Goal: Task Accomplishment & Management: Manage account settings

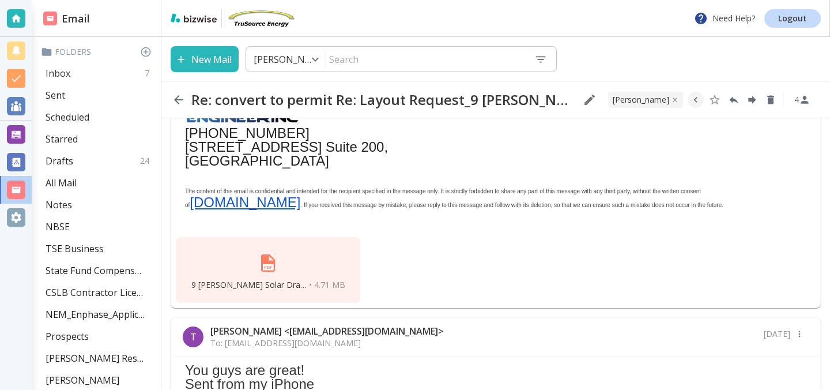
click at [72, 65] on div "Inbox 7" at bounding box center [98, 73] width 115 height 22
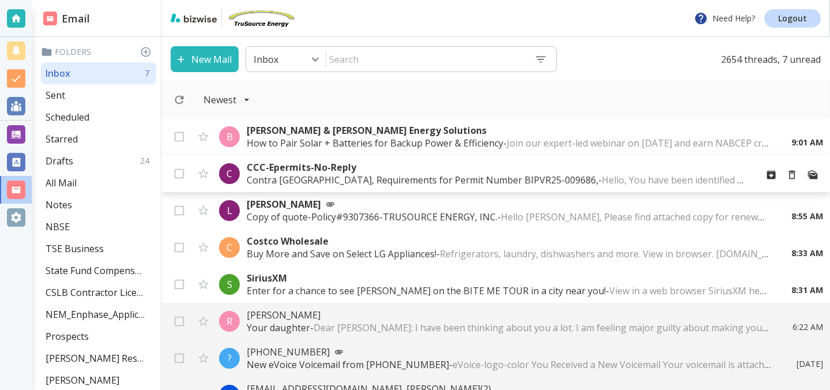
click at [309, 177] on p "Contra [GEOGRAPHIC_DATA], Requirements for Permit Number BIPVR25-009686, - Hell…" at bounding box center [497, 179] width 500 height 13
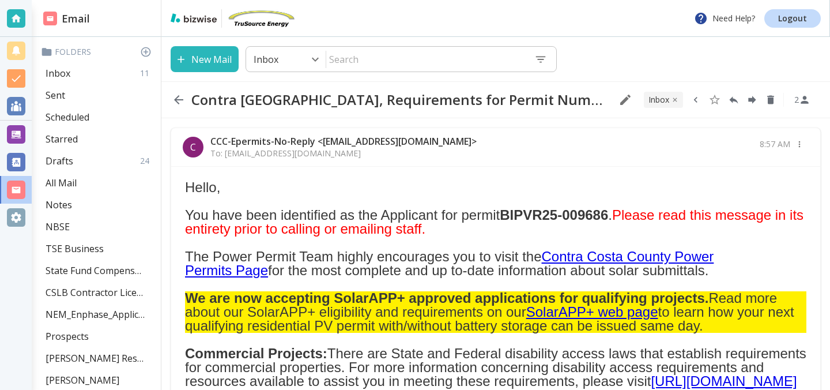
click at [702, 100] on button "button" at bounding box center [696, 100] width 16 height 16
click at [655, 98] on icon "Move to Folder" at bounding box center [655, 99] width 10 height 7
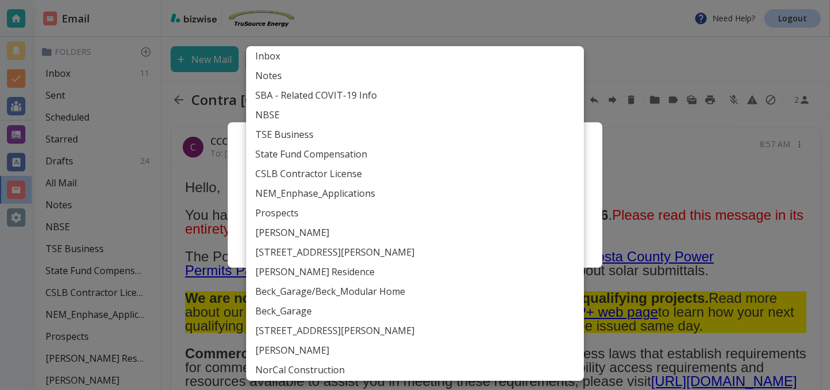
click at [507, 0] on body "Need Help? Logout Email Folders Inbox 11 Sent Scheduled Starred Drafts 24 All M…" at bounding box center [415, 0] width 830 height 0
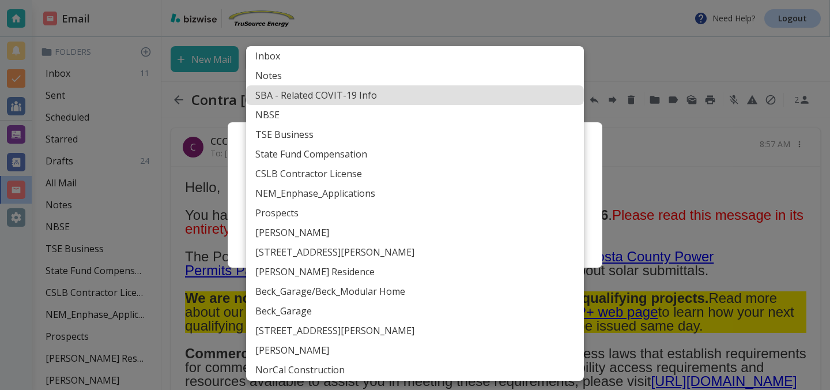
scroll to position [528, 0]
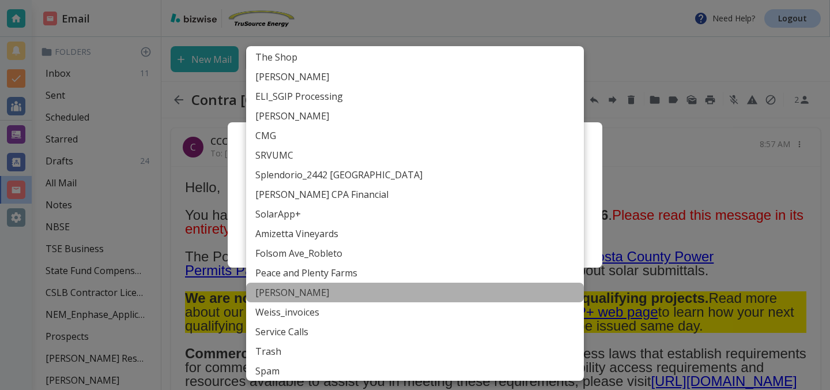
click at [474, 294] on li "[PERSON_NAME]" at bounding box center [415, 292] width 338 height 20
type input "Label_84"
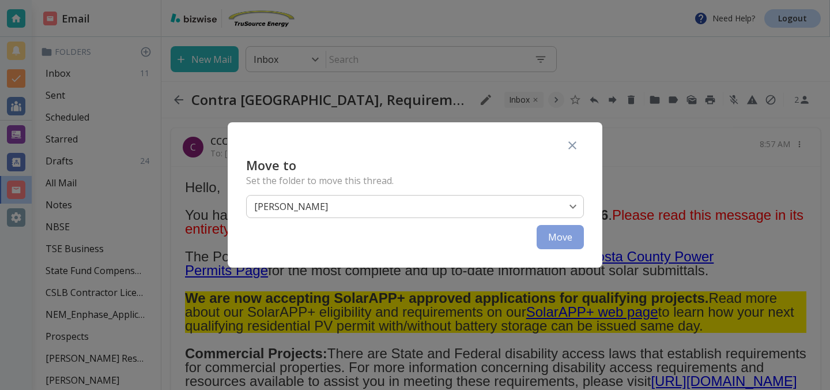
click at [571, 241] on button "Move" at bounding box center [560, 237] width 47 height 24
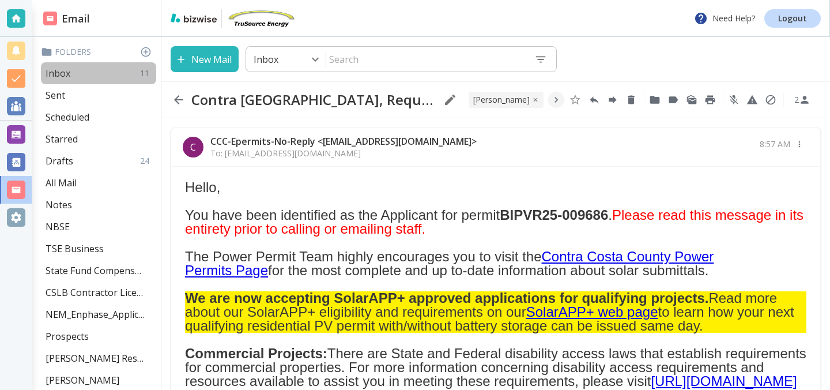
click at [63, 70] on p "Inbox" at bounding box center [58, 73] width 25 height 13
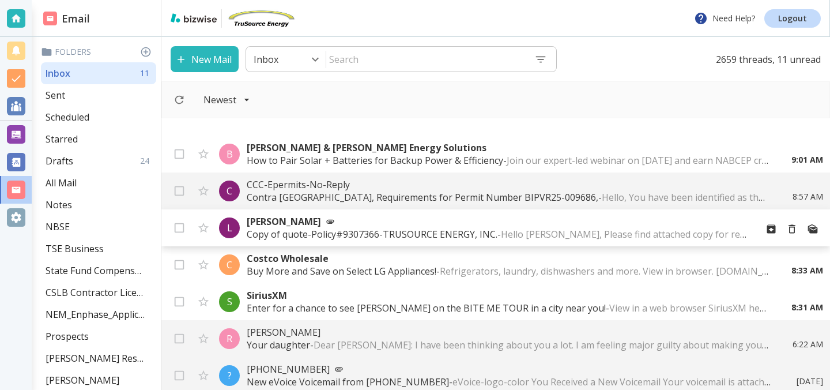
click at [297, 230] on p "Copy of quote-Policy#9307366-TRUSOURCE ENERGY, INC. - Hello [PERSON_NAME], Plea…" at bounding box center [497, 234] width 500 height 13
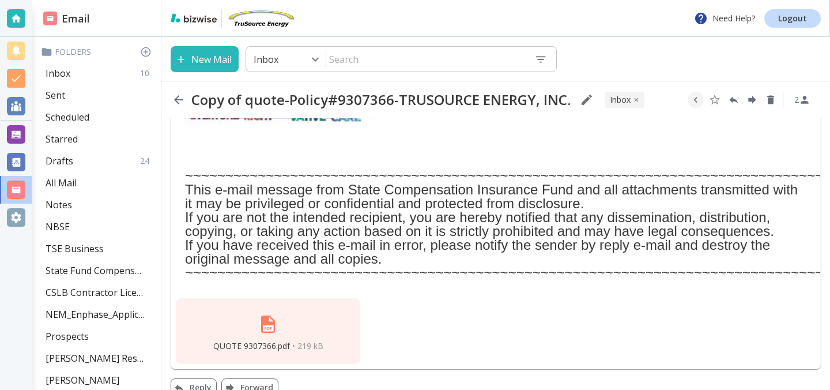
scroll to position [350, 0]
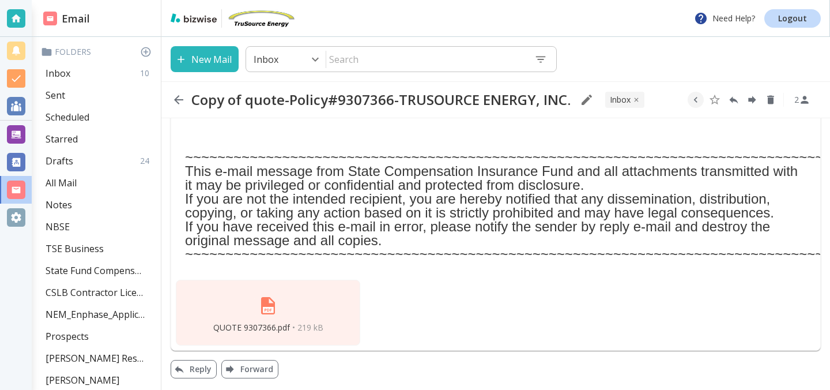
click at [265, 309] on img at bounding box center [268, 306] width 28 height 28
click at [696, 101] on icon "button" at bounding box center [695, 100] width 3 height 6
click at [653, 101] on icon "Move to Folder" at bounding box center [655, 99] width 10 height 7
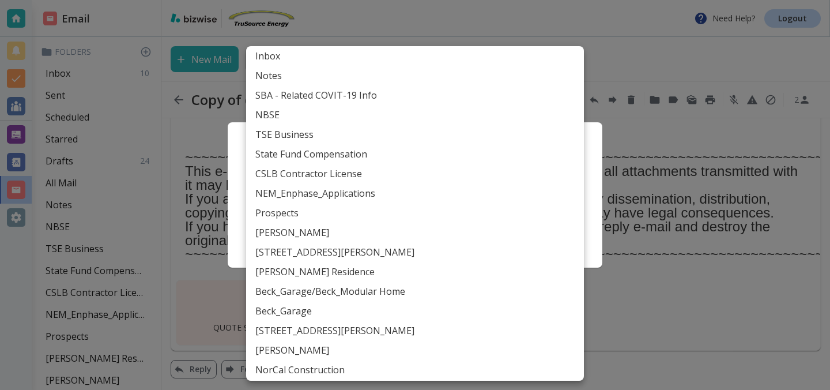
click at [501, 0] on body "Need Help? Logout Email Folders Inbox 10 Sent Scheduled Starred Drafts 24 All M…" at bounding box center [415, 0] width 830 height 0
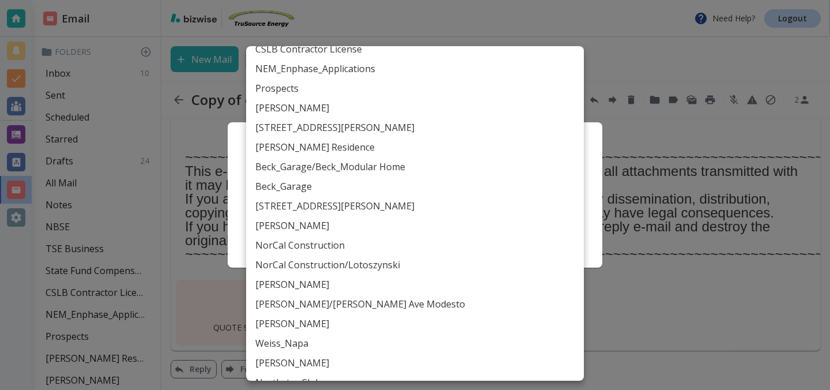
scroll to position [0, 0]
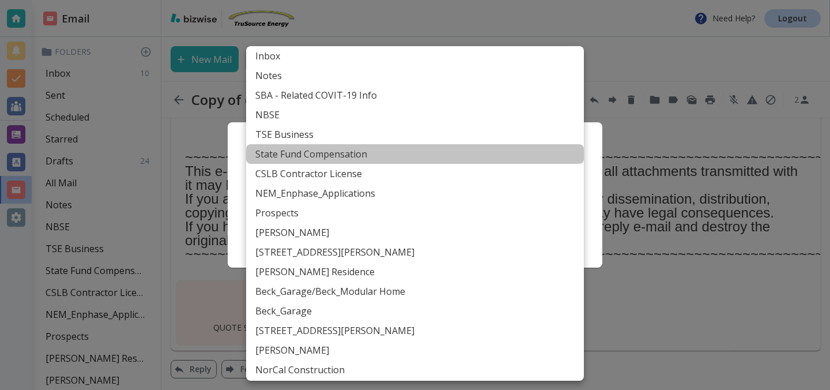
click at [394, 149] on li "State Fund Compensation" at bounding box center [415, 154] width 338 height 20
type input "Label_16"
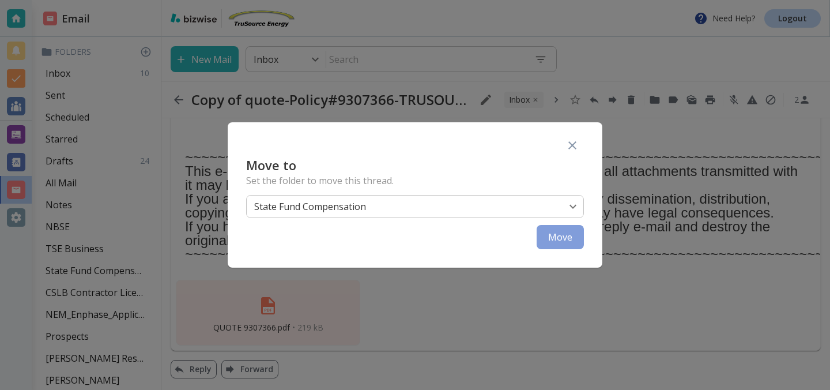
click at [552, 242] on button "Move" at bounding box center [560, 237] width 47 height 24
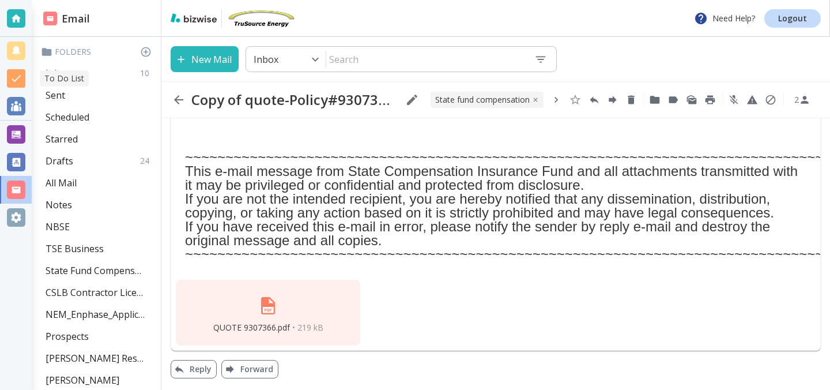
click at [51, 77] on p "To Do List" at bounding box center [64, 79] width 40 height 12
click at [97, 71] on div "Inbox 10" at bounding box center [98, 73] width 115 height 22
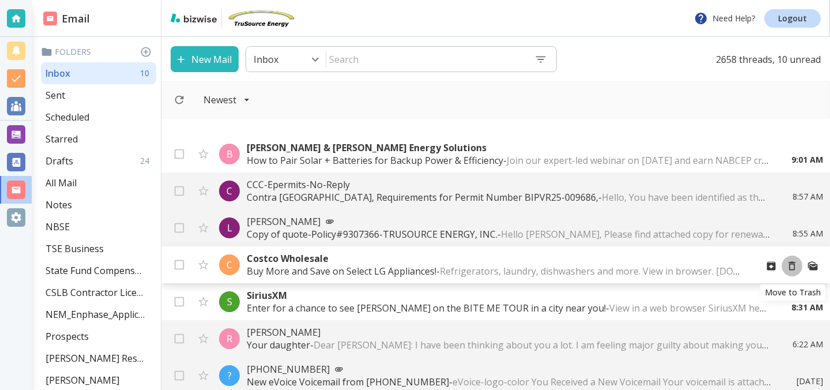
click at [796, 266] on icon "Move to Trash" at bounding box center [792, 266] width 12 height 12
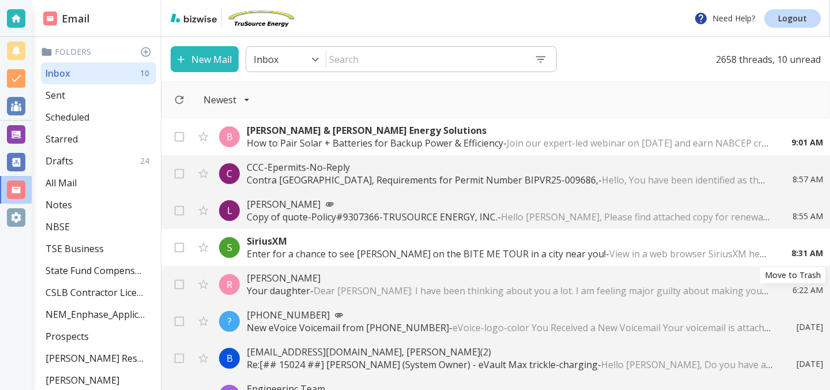
click at [0, 0] on icon "Move to Trash" at bounding box center [0, 0] width 0 height 0
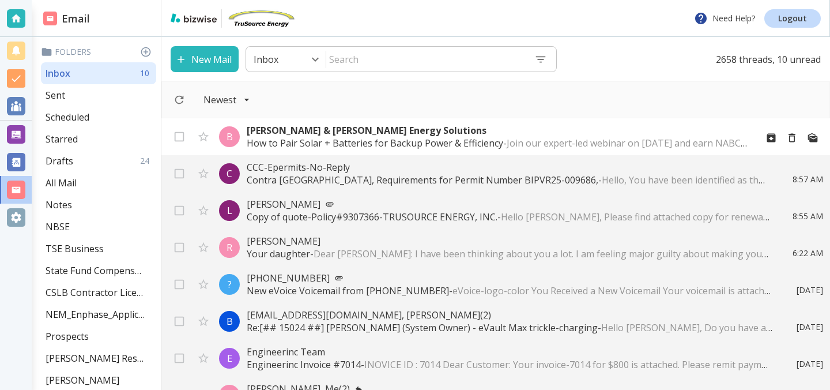
click at [426, 134] on p "[PERSON_NAME] & [PERSON_NAME] Energy Solutions" at bounding box center [497, 130] width 500 height 13
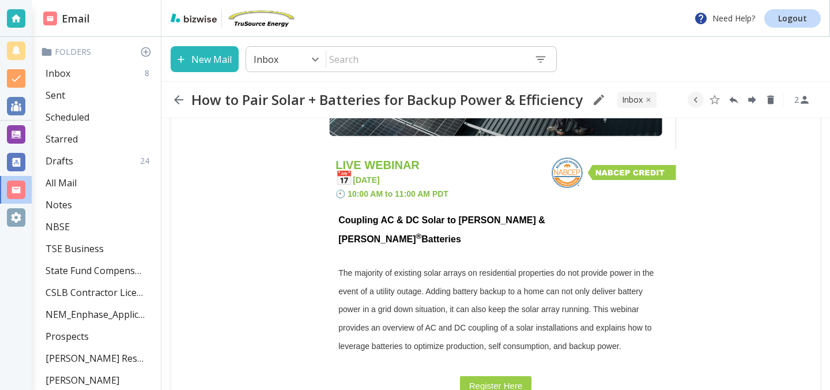
scroll to position [272, 0]
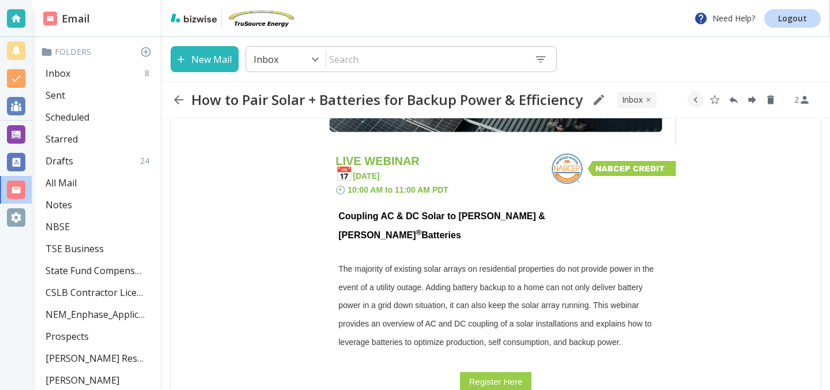
click at [482, 372] on link "Register Here" at bounding box center [496, 382] width 72 height 20
